Goal: Information Seeking & Learning: Learn about a topic

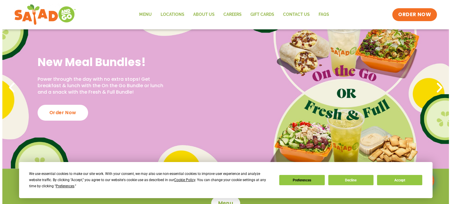
scroll to position [59, 0]
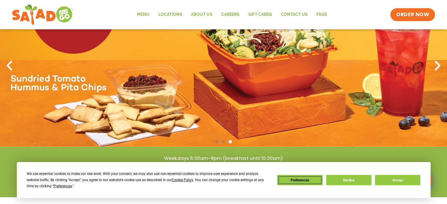
click at [295, 180] on button "Preferences" at bounding box center [299, 180] width 45 height 10
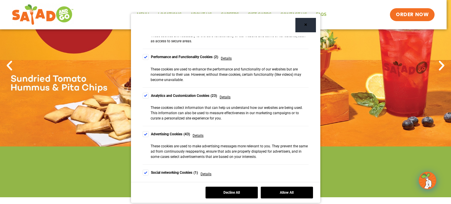
scroll to position [88, 0]
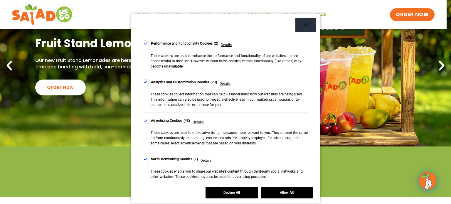
click at [143, 120] on div "Cookie Consent Preferences" at bounding box center [146, 121] width 6 height 6
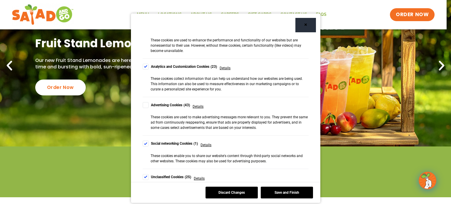
scroll to position [118, 0]
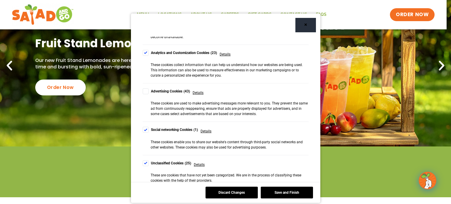
click at [143, 130] on div "Cookie Consent Preferences" at bounding box center [146, 130] width 6 height 6
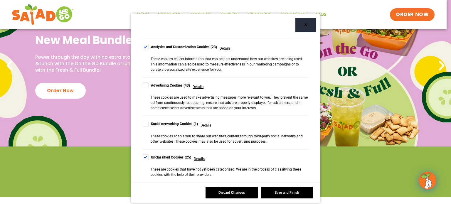
click at [143, 156] on div "Cookie Consent Preferences" at bounding box center [146, 158] width 6 height 6
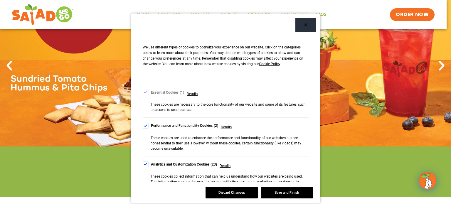
scroll to position [6, 0]
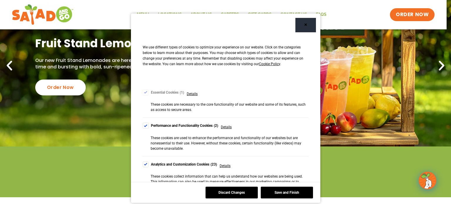
click at [143, 127] on div "Cookie Consent Preferences" at bounding box center [146, 126] width 6 height 6
click at [143, 164] on div "Cookie Consent Preferences" at bounding box center [146, 165] width 6 height 6
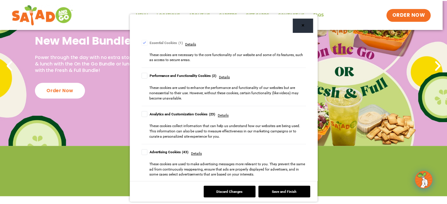
scroll to position [65, 0]
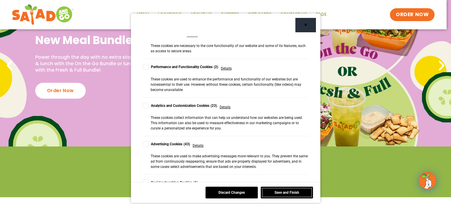
click at [279, 196] on button "Save and Finish" at bounding box center [287, 193] width 52 height 12
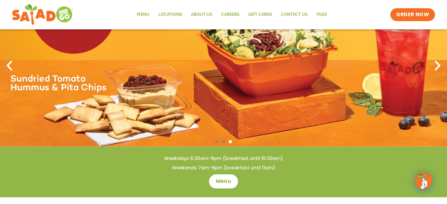
click at [220, 111] on link "3 / 3" at bounding box center [223, 66] width 447 height 162
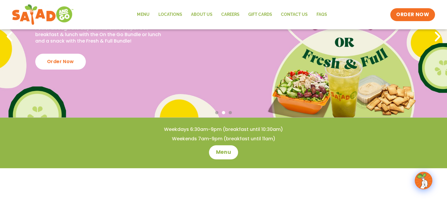
scroll to position [88, 0]
click at [224, 153] on span "Menu" at bounding box center [223, 152] width 17 height 8
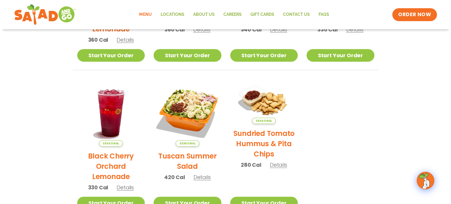
scroll to position [264, 0]
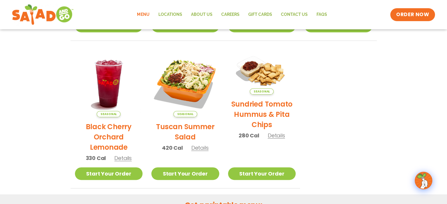
click at [192, 128] on h2 "Tuscan Summer Salad" at bounding box center [185, 132] width 68 height 21
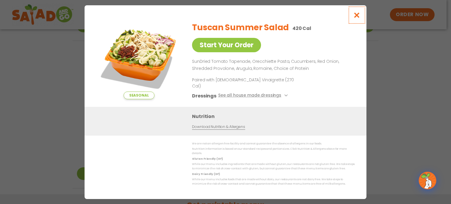
click at [356, 18] on icon "Close modal" at bounding box center [357, 15] width 7 height 6
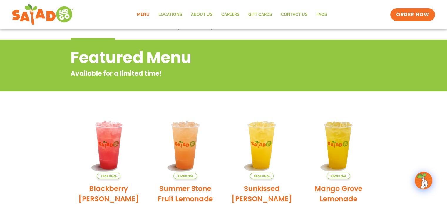
scroll to position [0, 0]
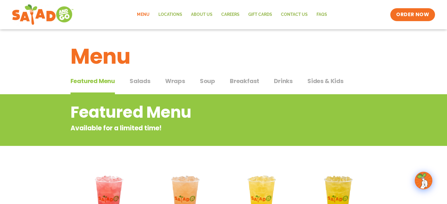
click at [279, 81] on span "Drinks" at bounding box center [283, 81] width 19 height 9
